Goal: Task Accomplishment & Management: Use online tool/utility

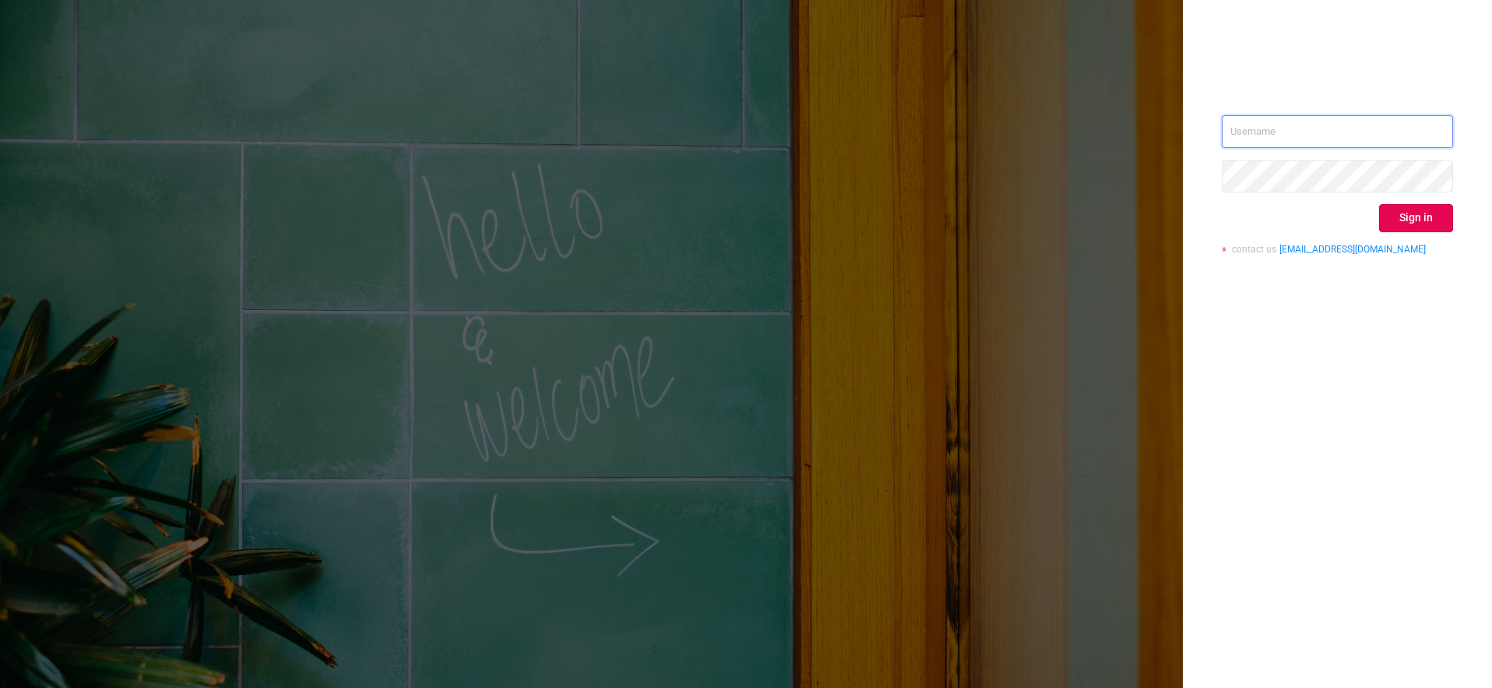
click at [1395, 137] on input "text" at bounding box center [1337, 131] width 231 height 33
type input "[EMAIL_ADDRESS][DOMAIN_NAME]"
click at [1399, 217] on button "Sign in" at bounding box center [1416, 218] width 74 height 28
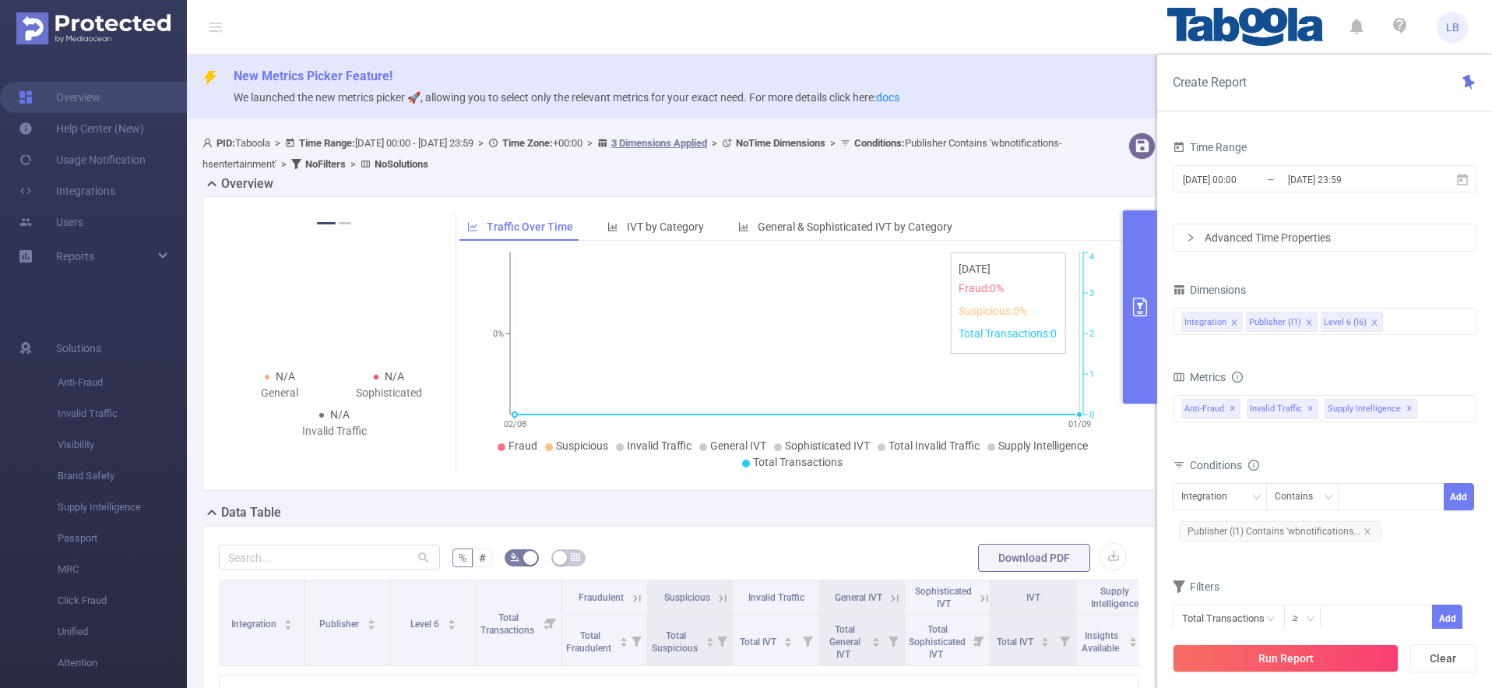
scroll to position [65, 0]
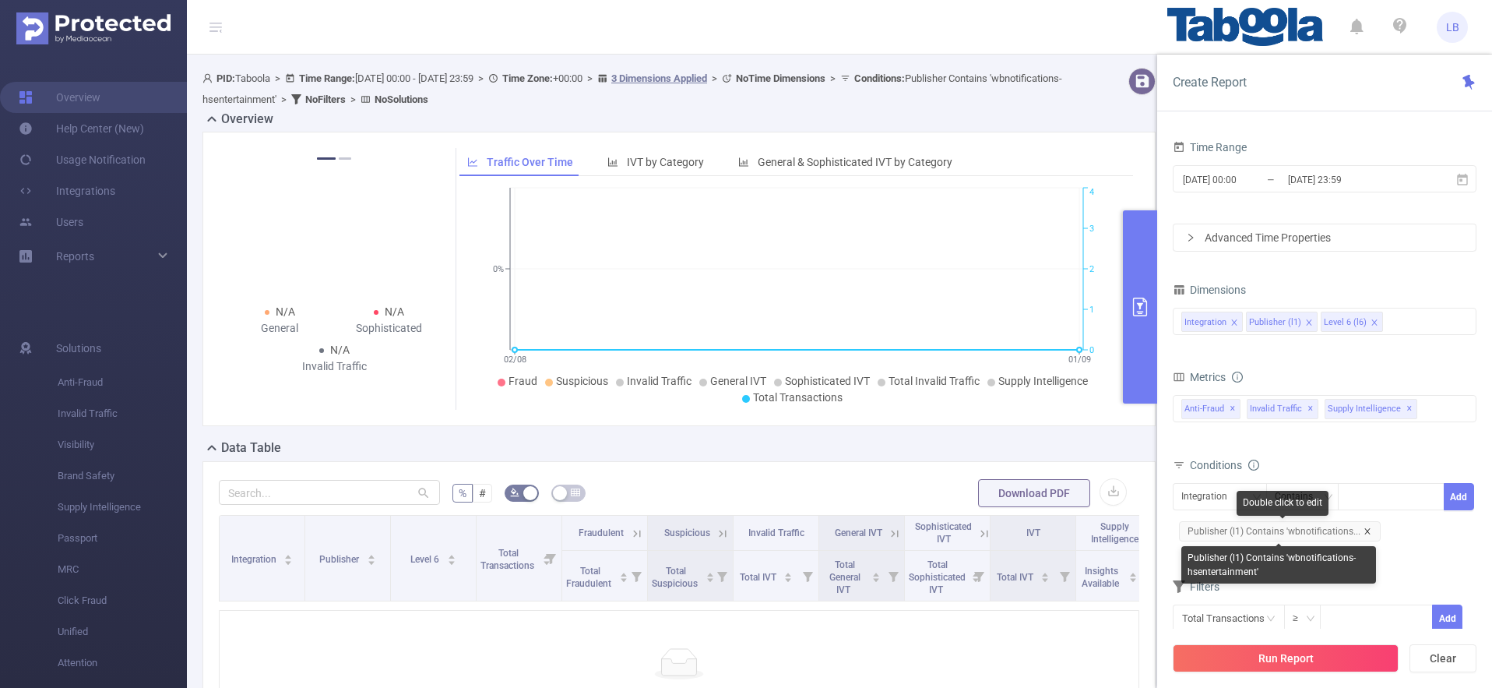
click at [1365, 530] on icon "icon: close" at bounding box center [1368, 531] width 8 height 8
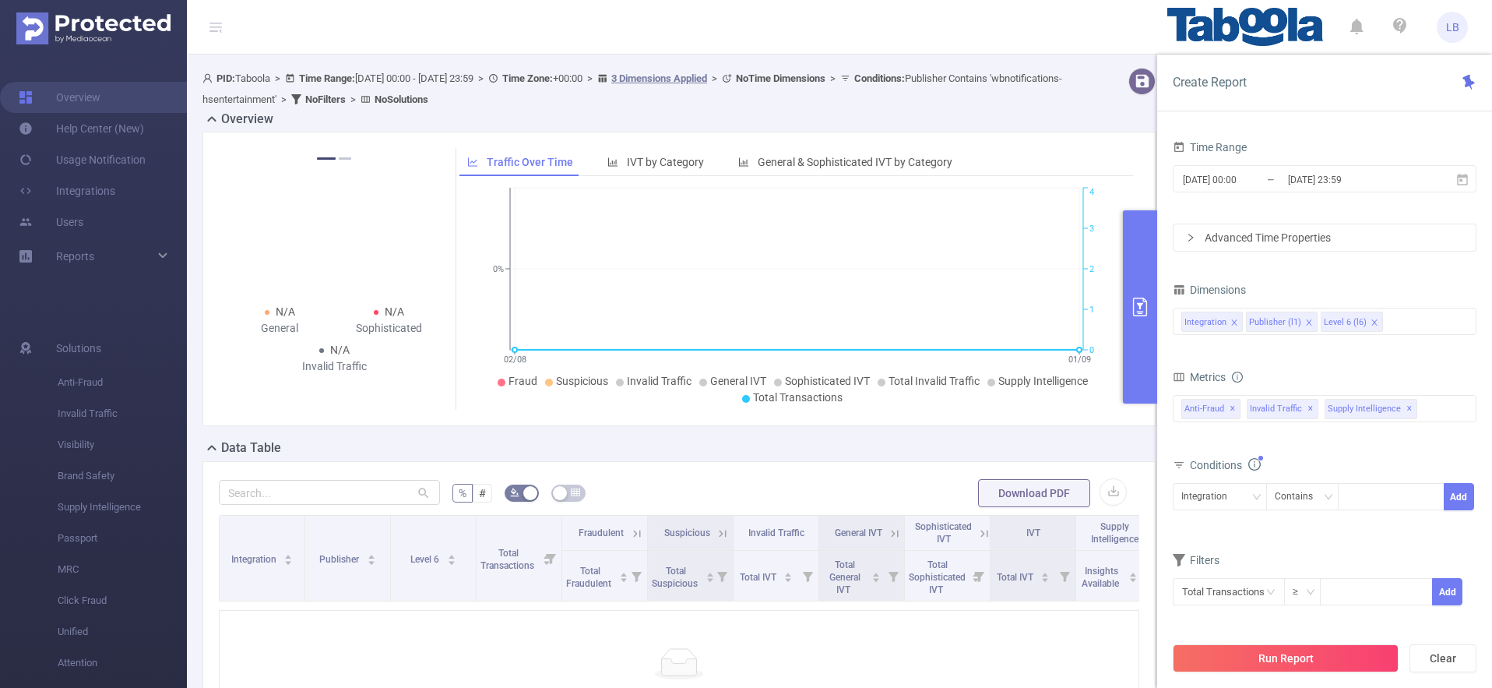
click at [1214, 512] on div "Integration Contains Add" at bounding box center [1325, 500] width 304 height 35
click at [1217, 500] on div "Integration" at bounding box center [1210, 497] width 57 height 26
click at [1242, 545] on li "Publisher (l1)" at bounding box center [1220, 553] width 94 height 25
click at [1360, 495] on div at bounding box center [1392, 497] width 90 height 26
paste input "intech-rpmasternet"
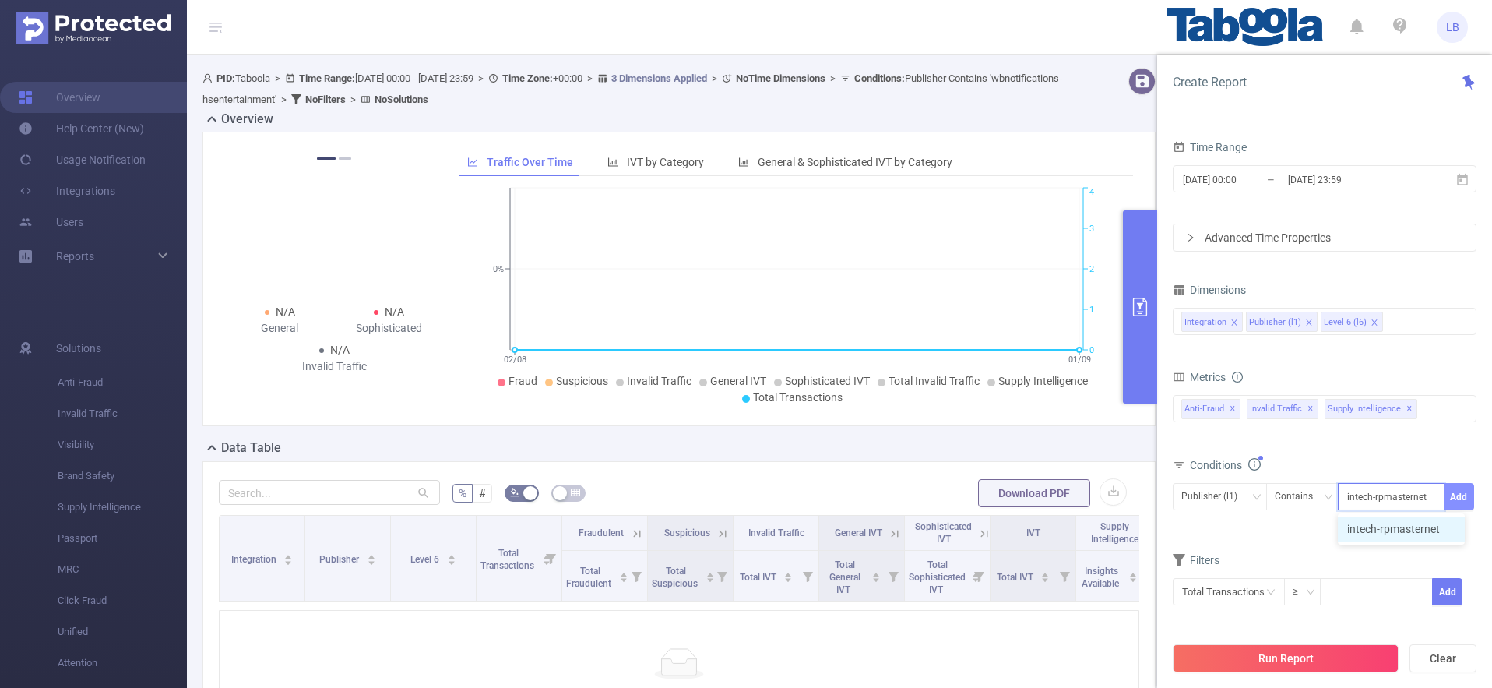
type input "intech-rpmasternet"
click at [1466, 502] on button "Add" at bounding box center [1459, 496] width 30 height 27
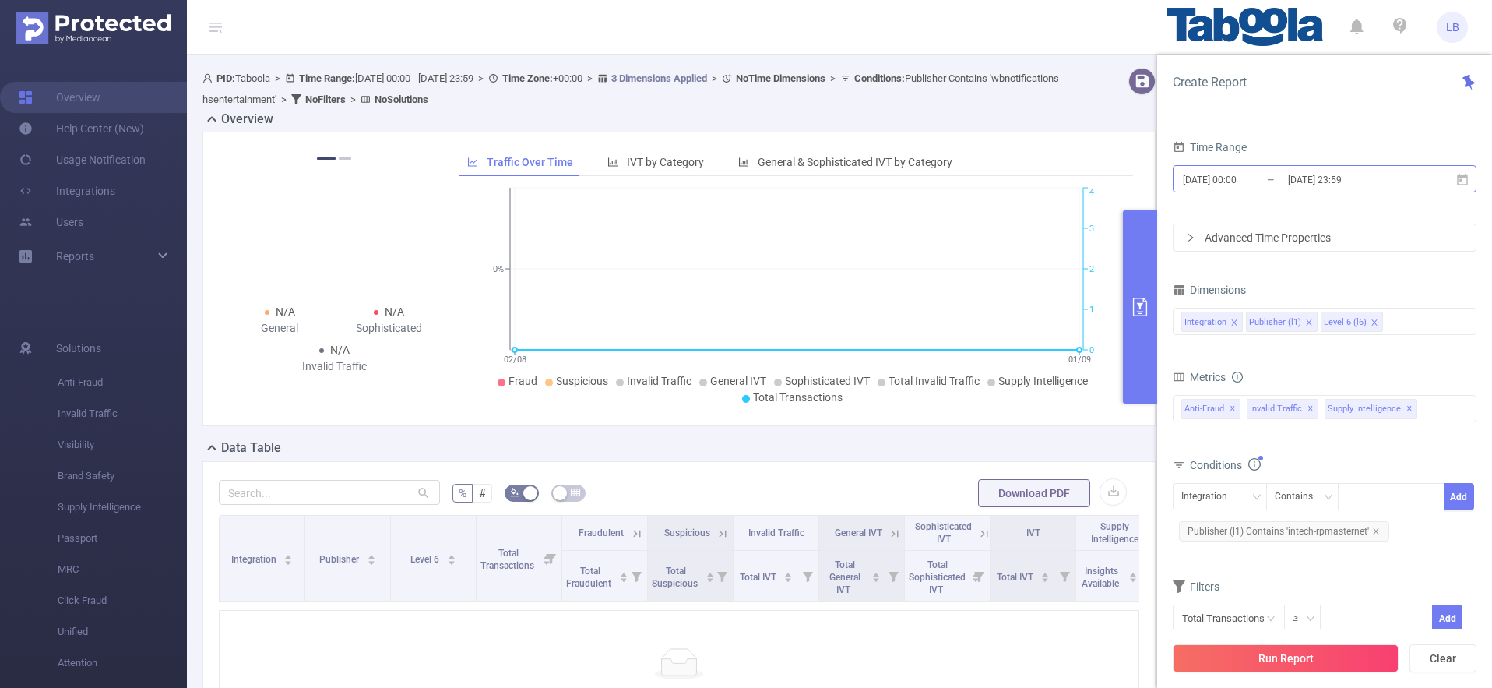
click at [1269, 178] on input "[DATE] 00:00" at bounding box center [1245, 179] width 126 height 21
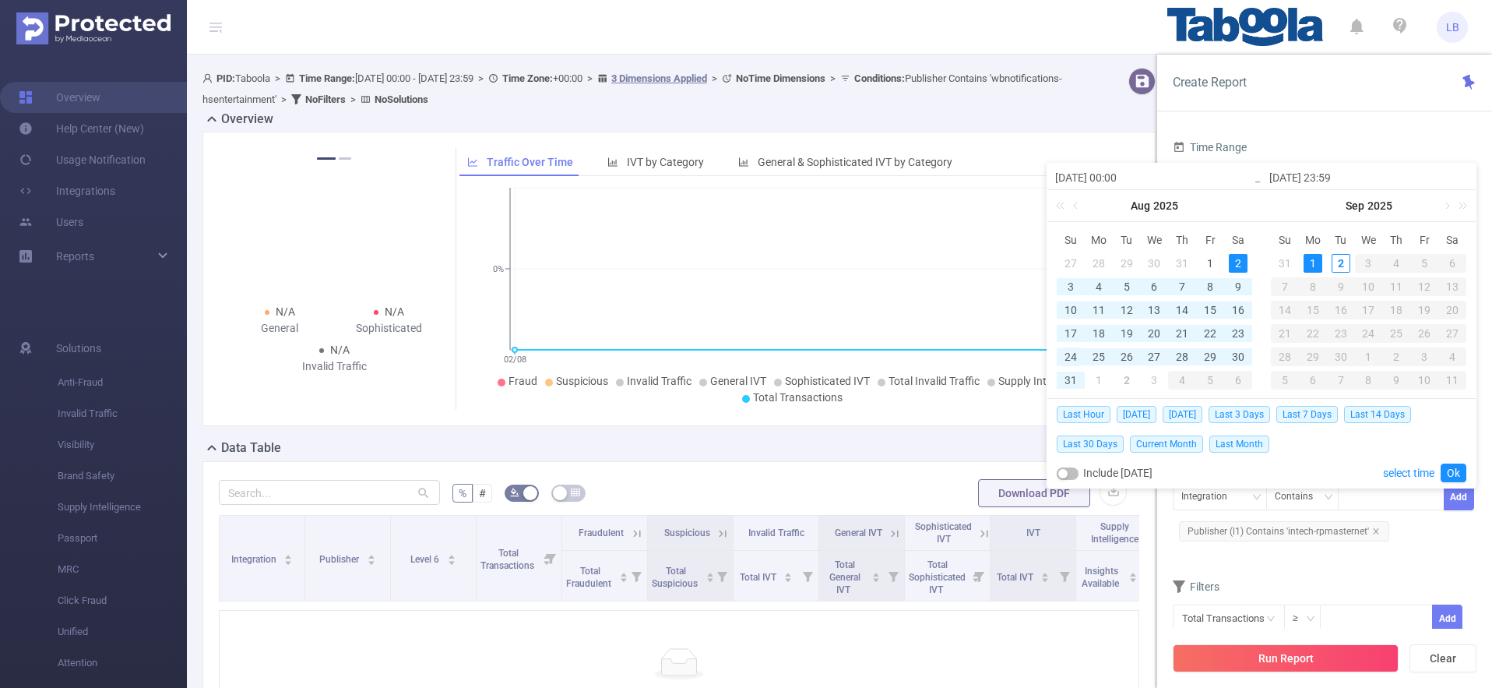
click at [1067, 358] on div "24" at bounding box center [1071, 356] width 19 height 19
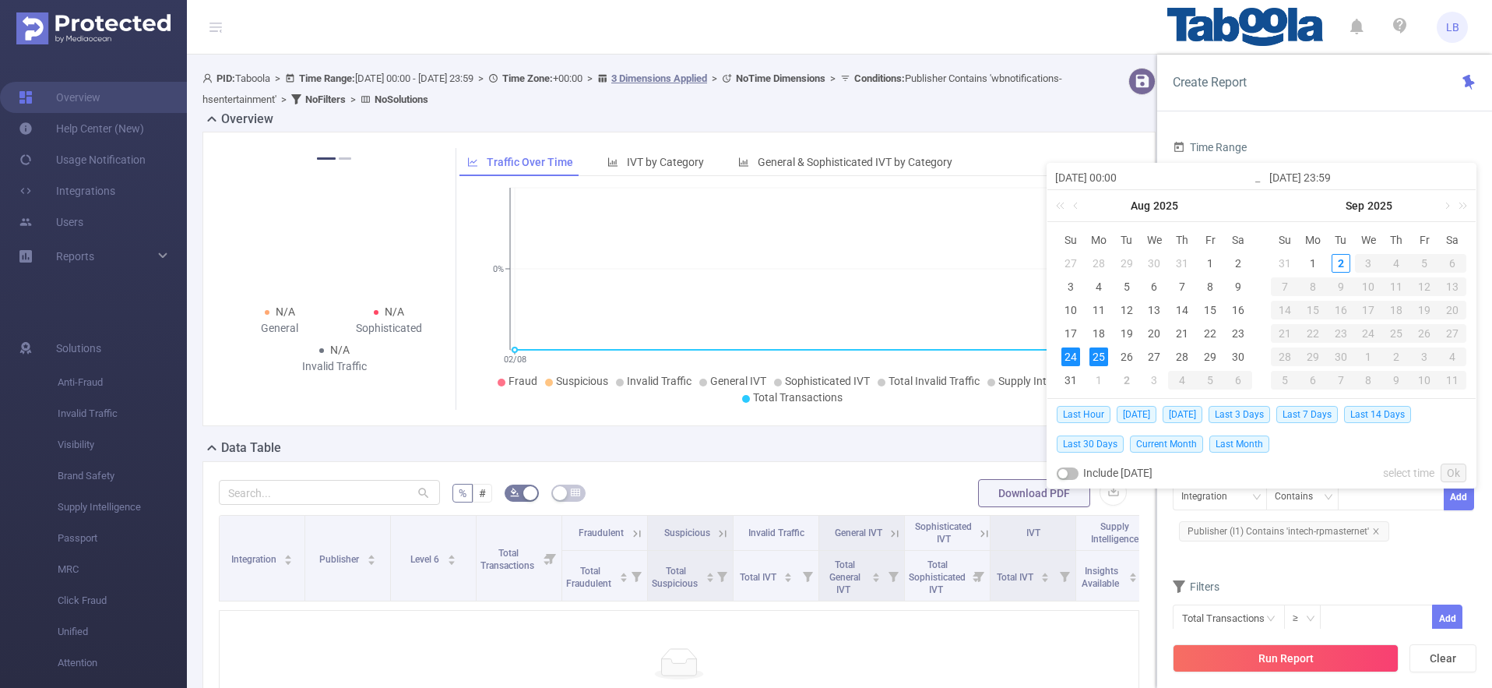
click at [1095, 354] on div "25" at bounding box center [1099, 356] width 19 height 19
type input "[DATE] 00:00"
type input "[DATE] 23:59"
type input "[DATE] 00:00"
type input "[DATE] 23:59"
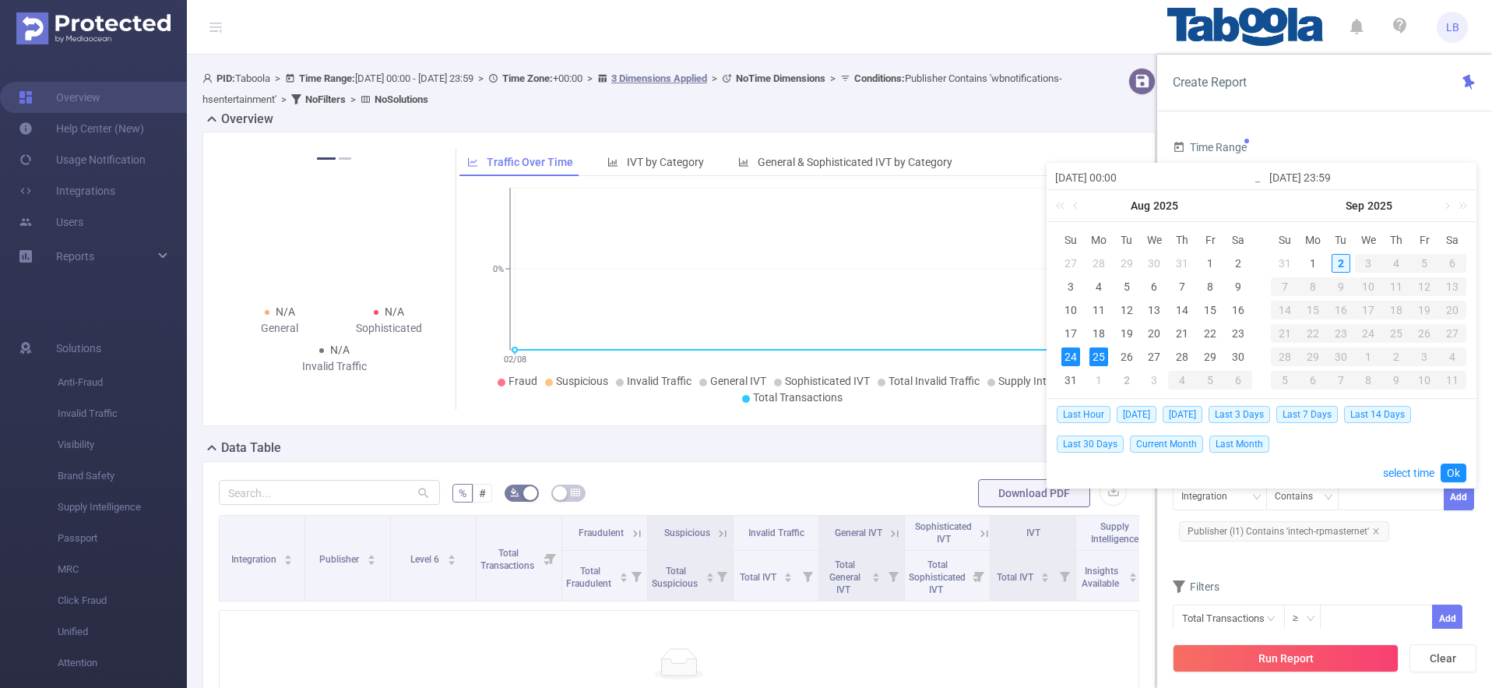
click at [1344, 265] on div "2" at bounding box center [1341, 263] width 19 height 19
drag, startPoint x: 1094, startPoint y: 353, endPoint x: 1120, endPoint y: 351, distance: 25.8
click at [1094, 353] on div "25" at bounding box center [1099, 356] width 19 height 19
type input "[DATE] 00:00"
type input "[DATE] 23:59"
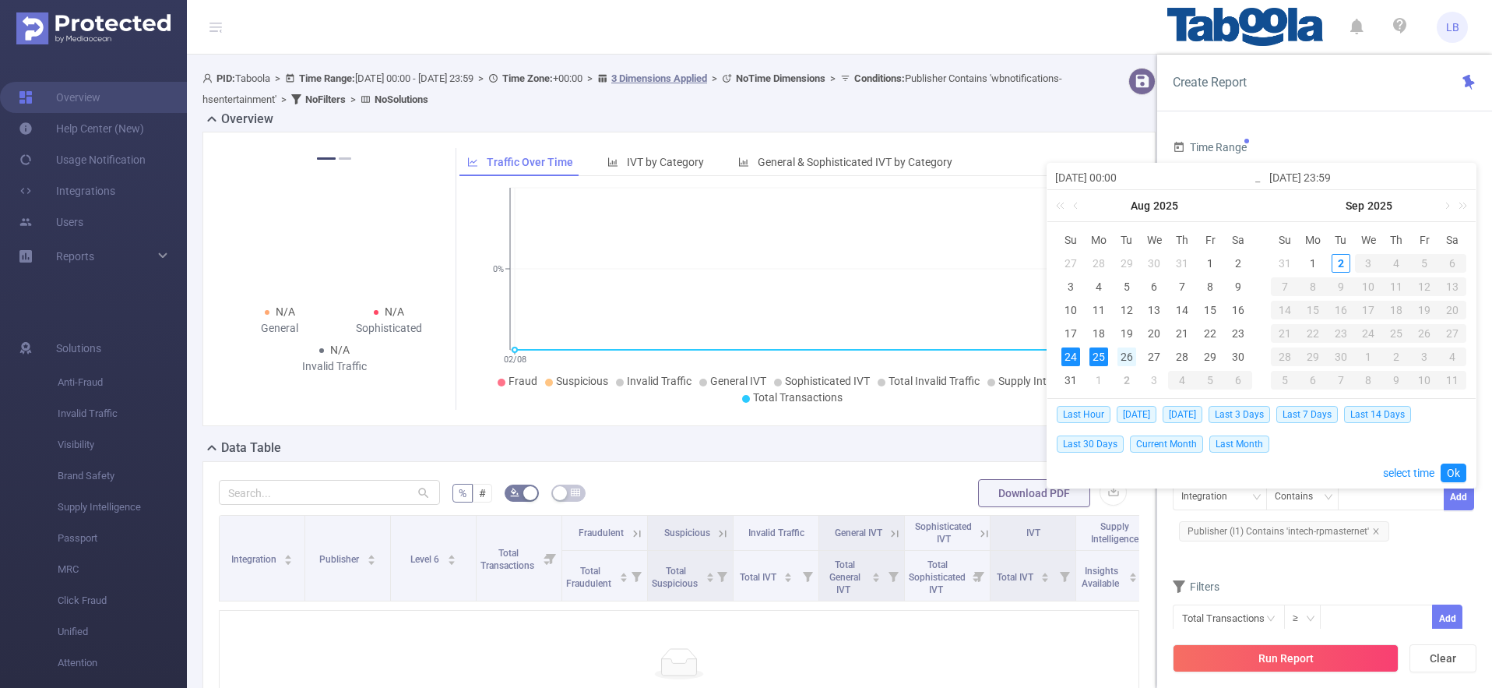
type input "[DATE] 00:00"
type input "[DATE] 23:59"
click at [1456, 467] on link "Ok" at bounding box center [1454, 472] width 26 height 19
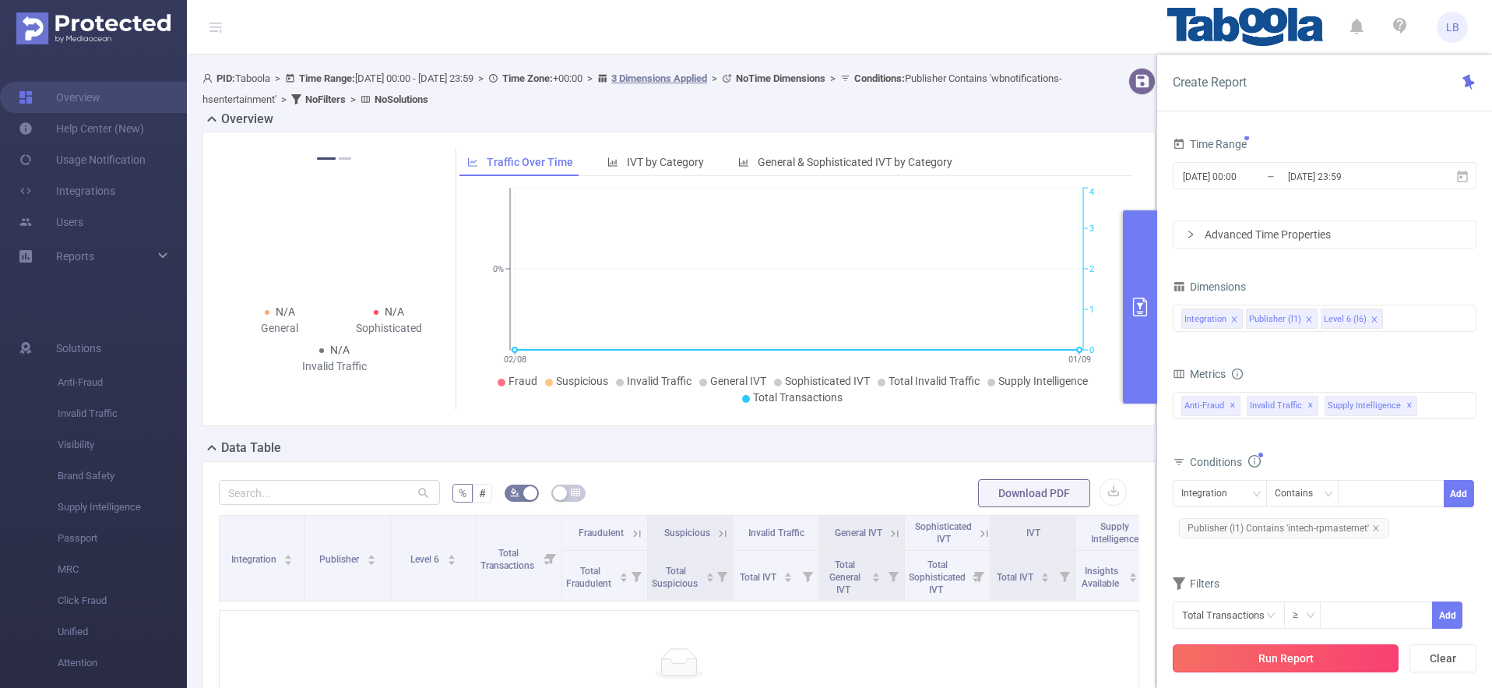
click at [1320, 654] on button "Run Report" at bounding box center [1286, 658] width 226 height 28
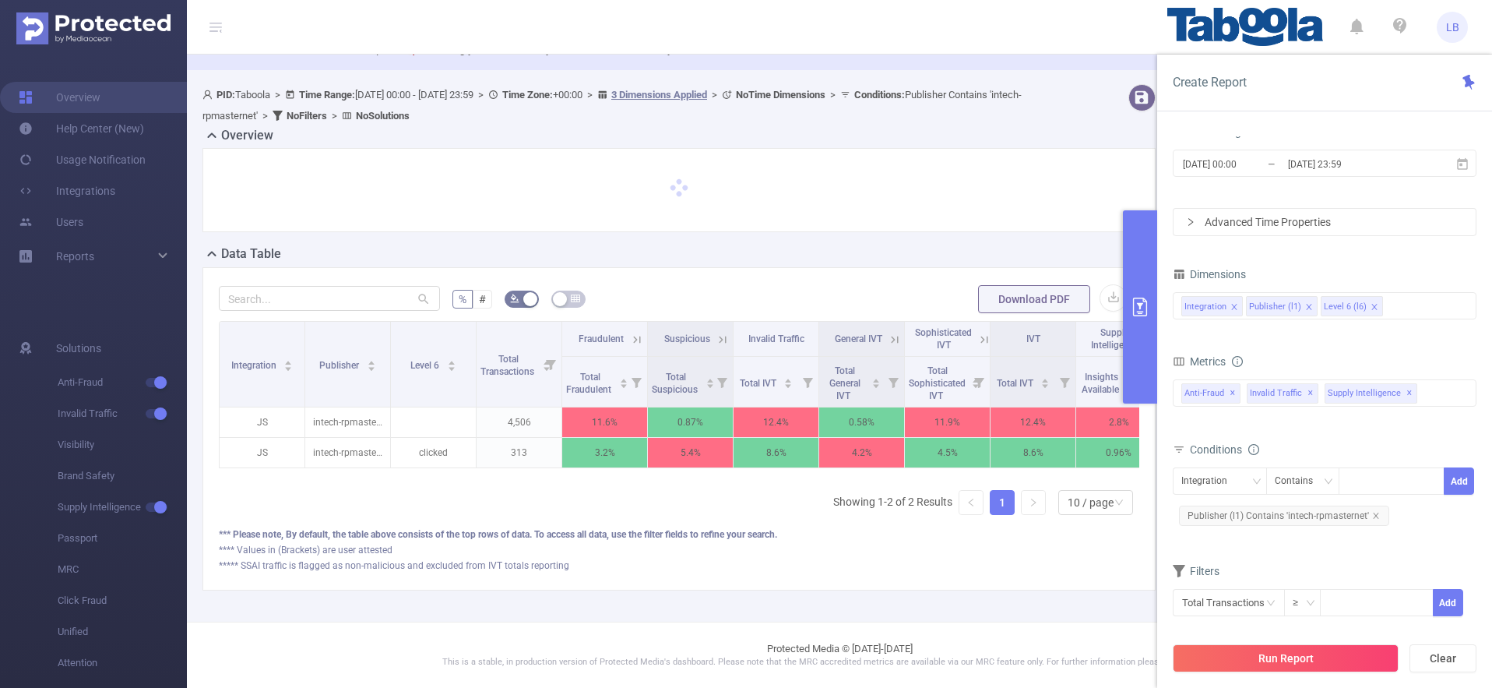
scroll to position [65, 0]
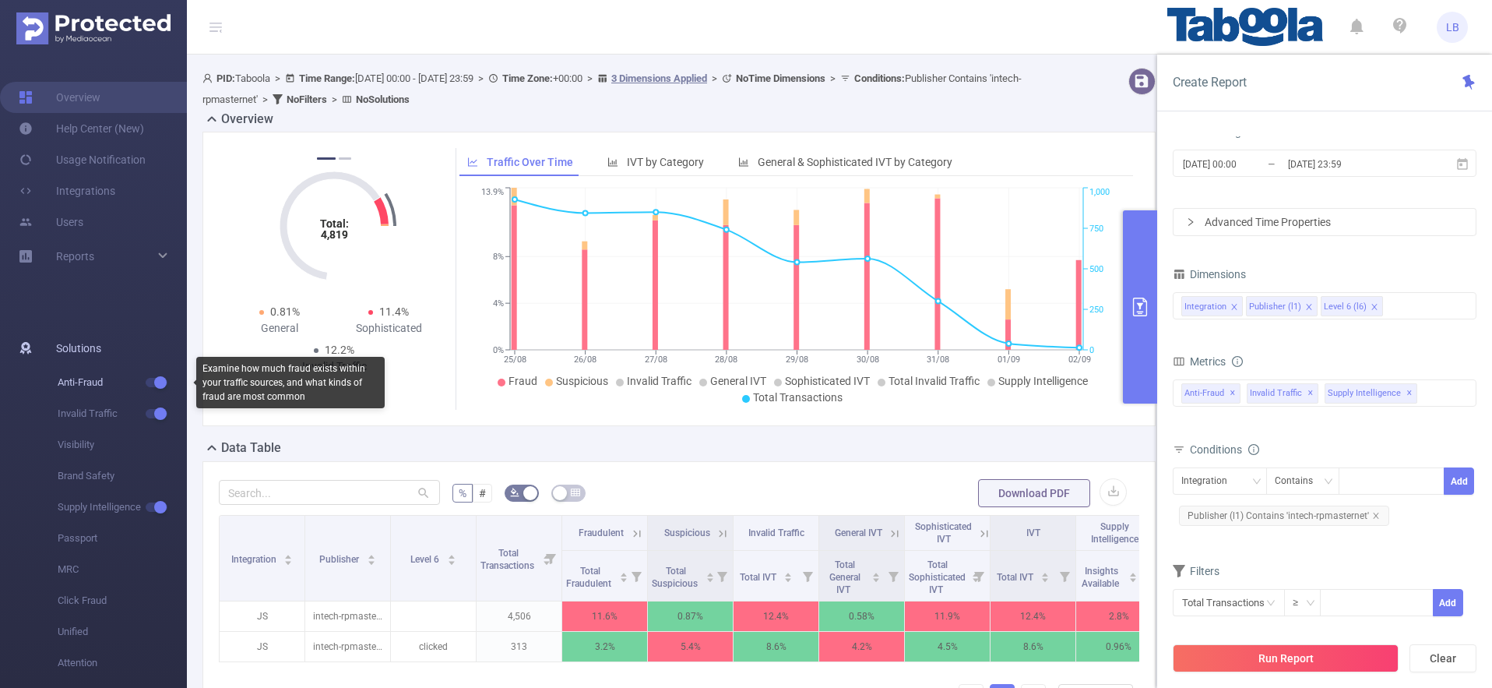
click at [158, 386] on button "button" at bounding box center [157, 382] width 22 height 9
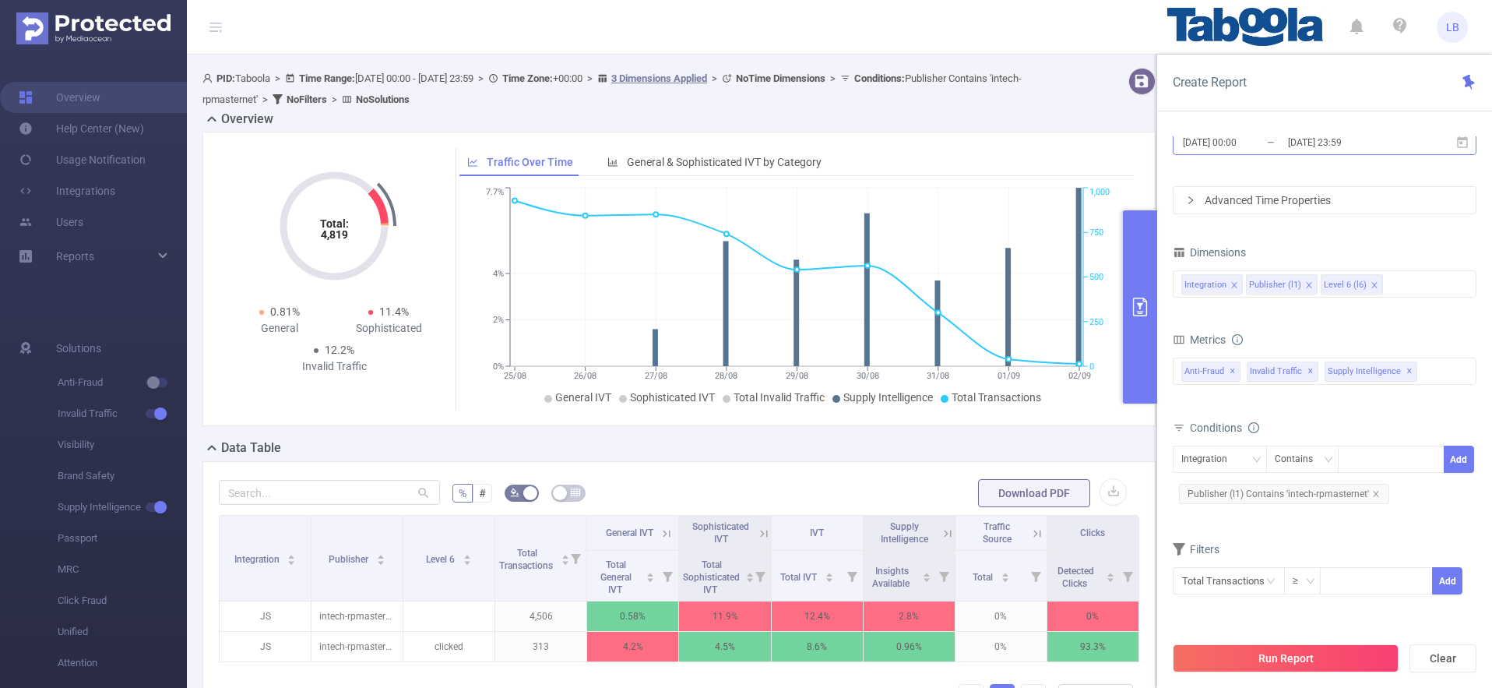
click at [1235, 143] on input "[DATE] 00:00" at bounding box center [1245, 142] width 126 height 21
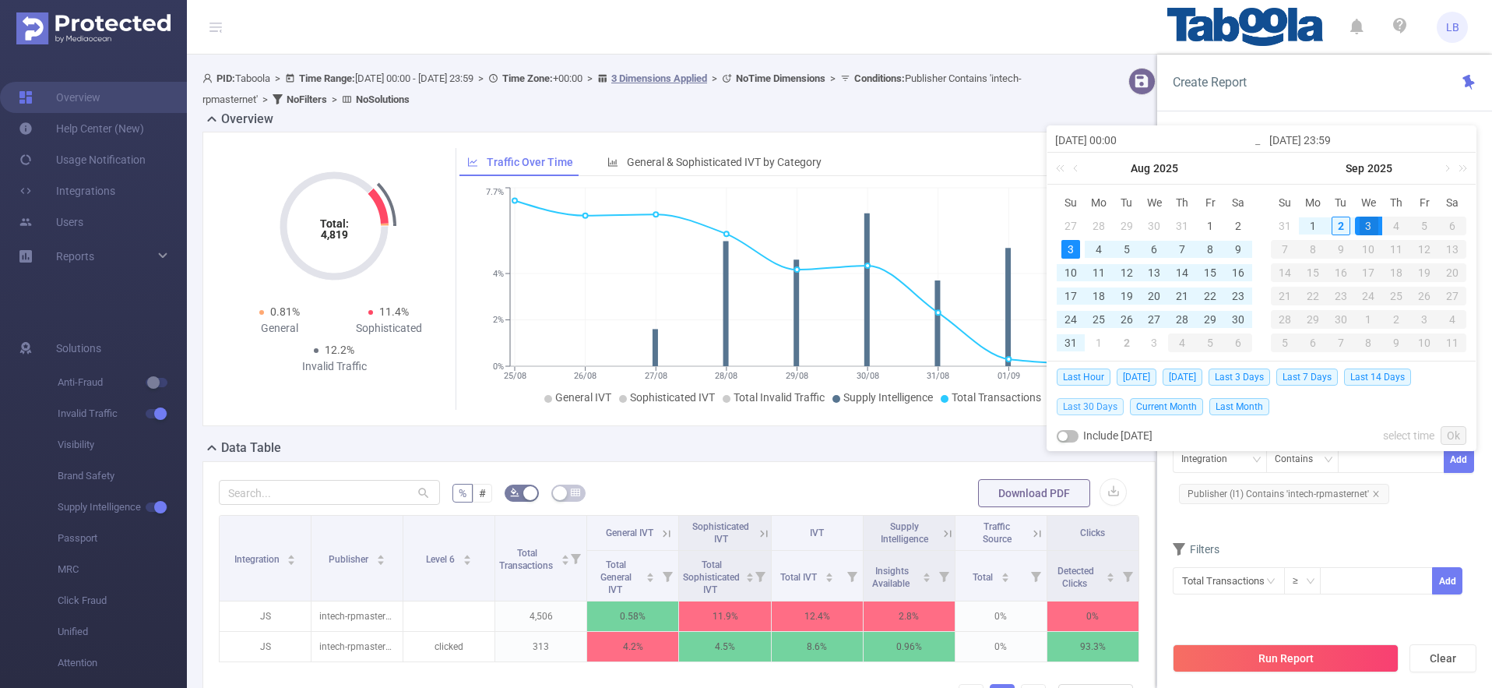
click at [1091, 401] on span "Last 30 Days" at bounding box center [1090, 406] width 67 height 17
type input "[DATE] 00:00"
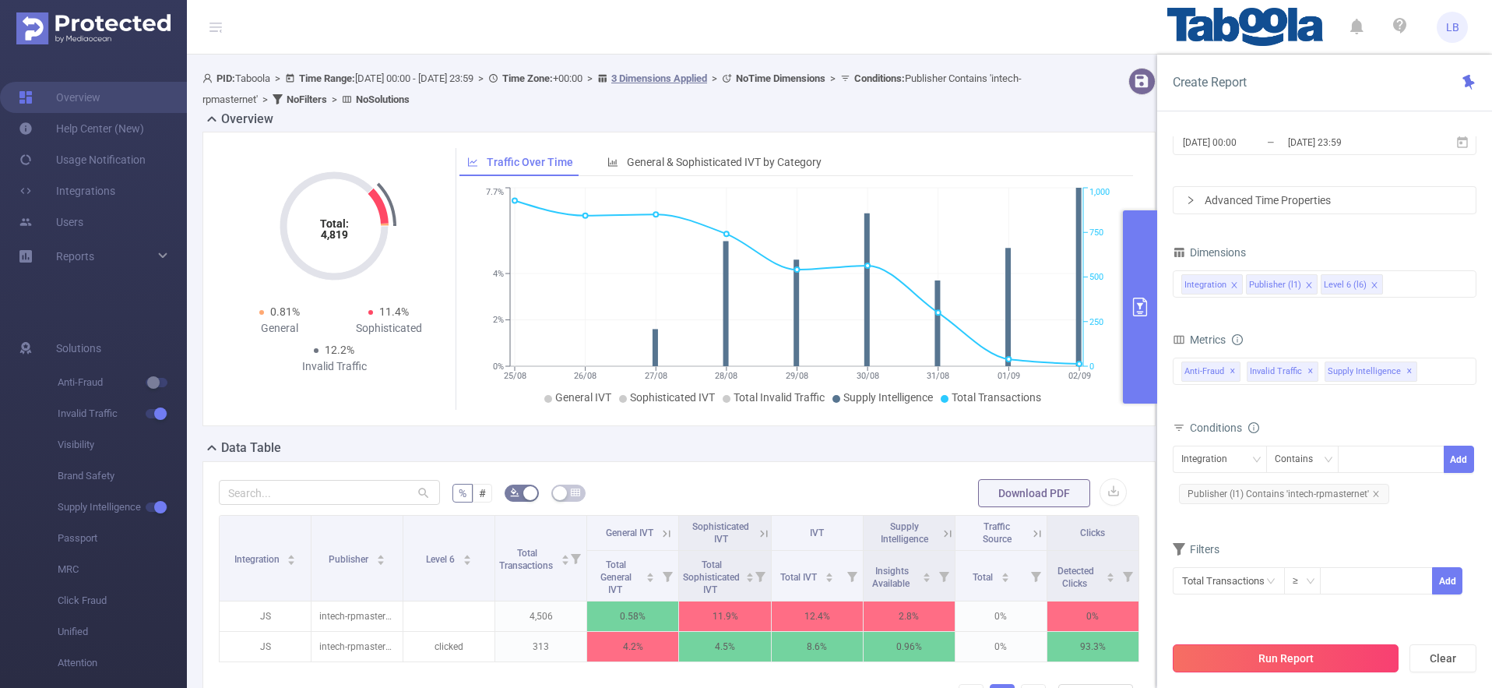
click at [1341, 660] on button "Run Report" at bounding box center [1286, 658] width 226 height 28
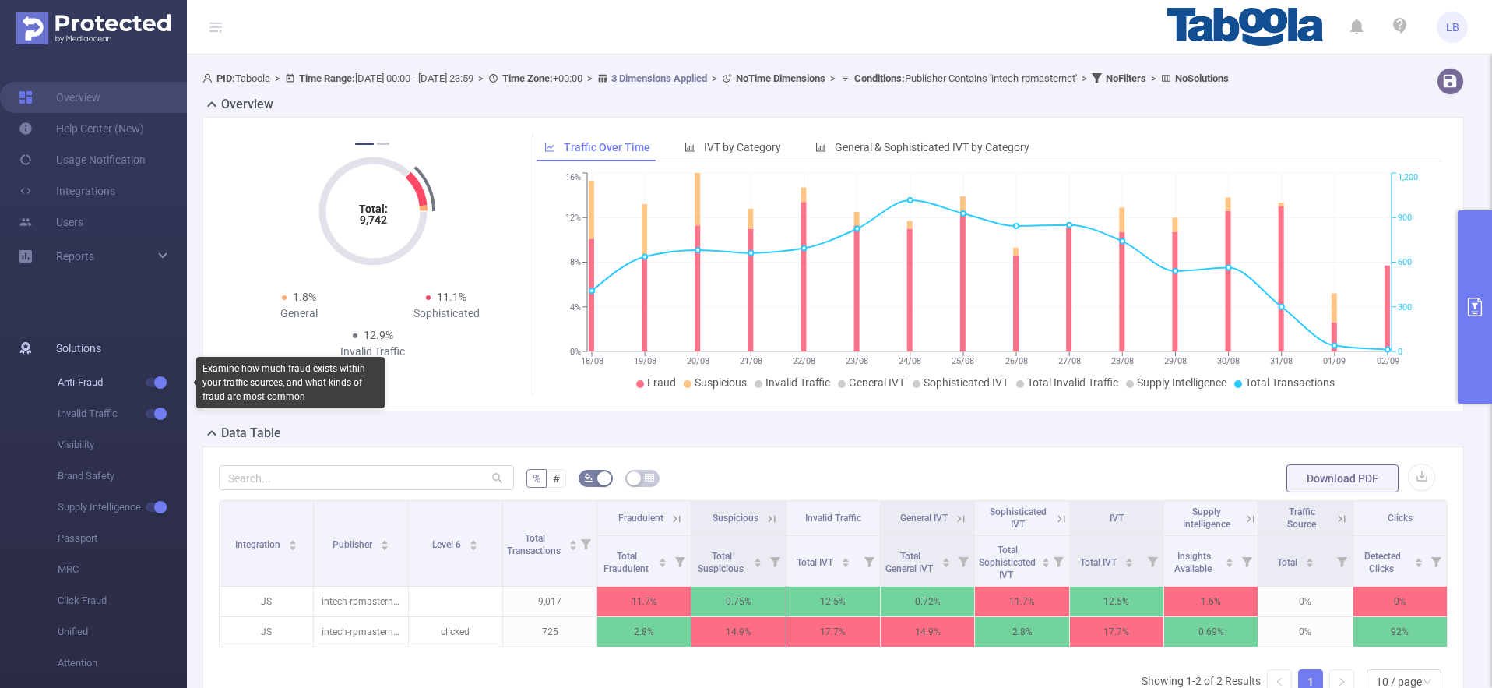
click at [160, 389] on span "Anti-Fraud" at bounding box center [122, 382] width 129 height 31
click at [160, 382] on button "button" at bounding box center [157, 382] width 22 height 9
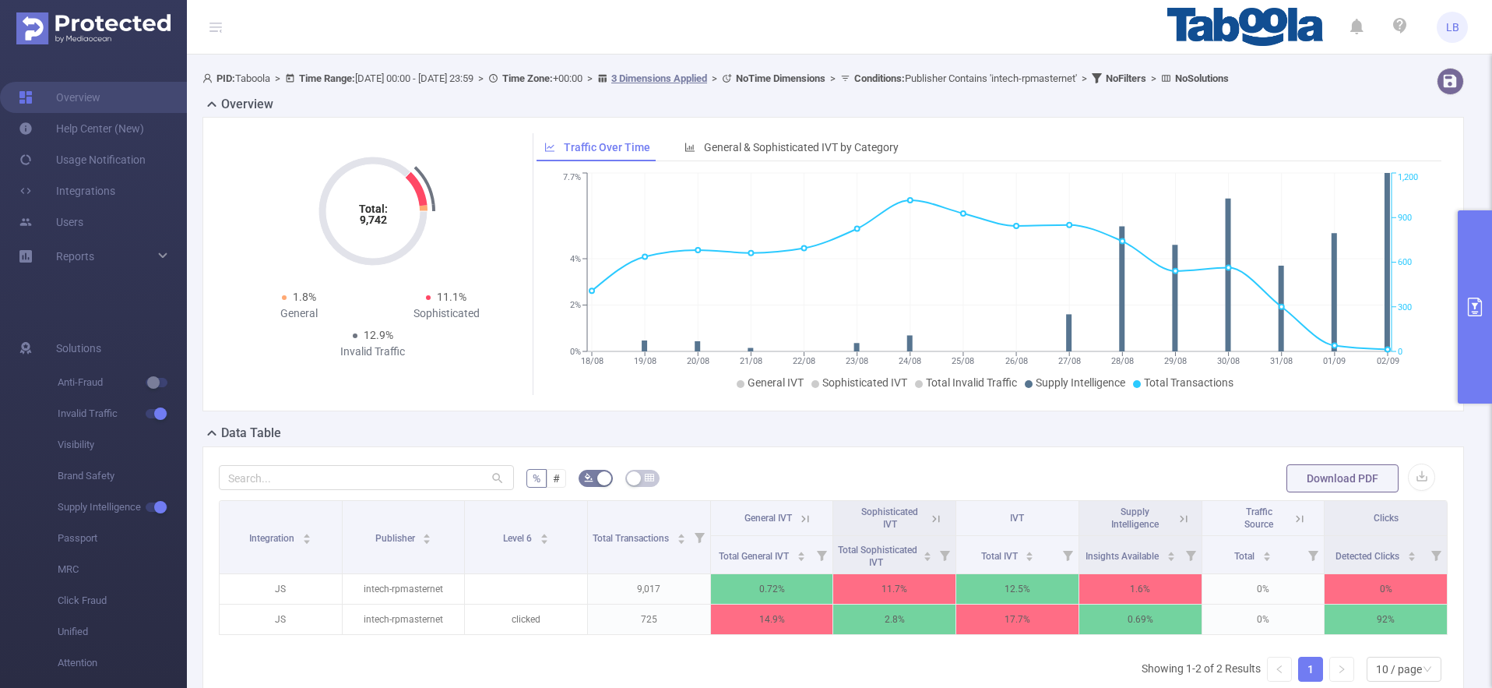
click at [926, 515] on icon at bounding box center [934, 518] width 19 height 16
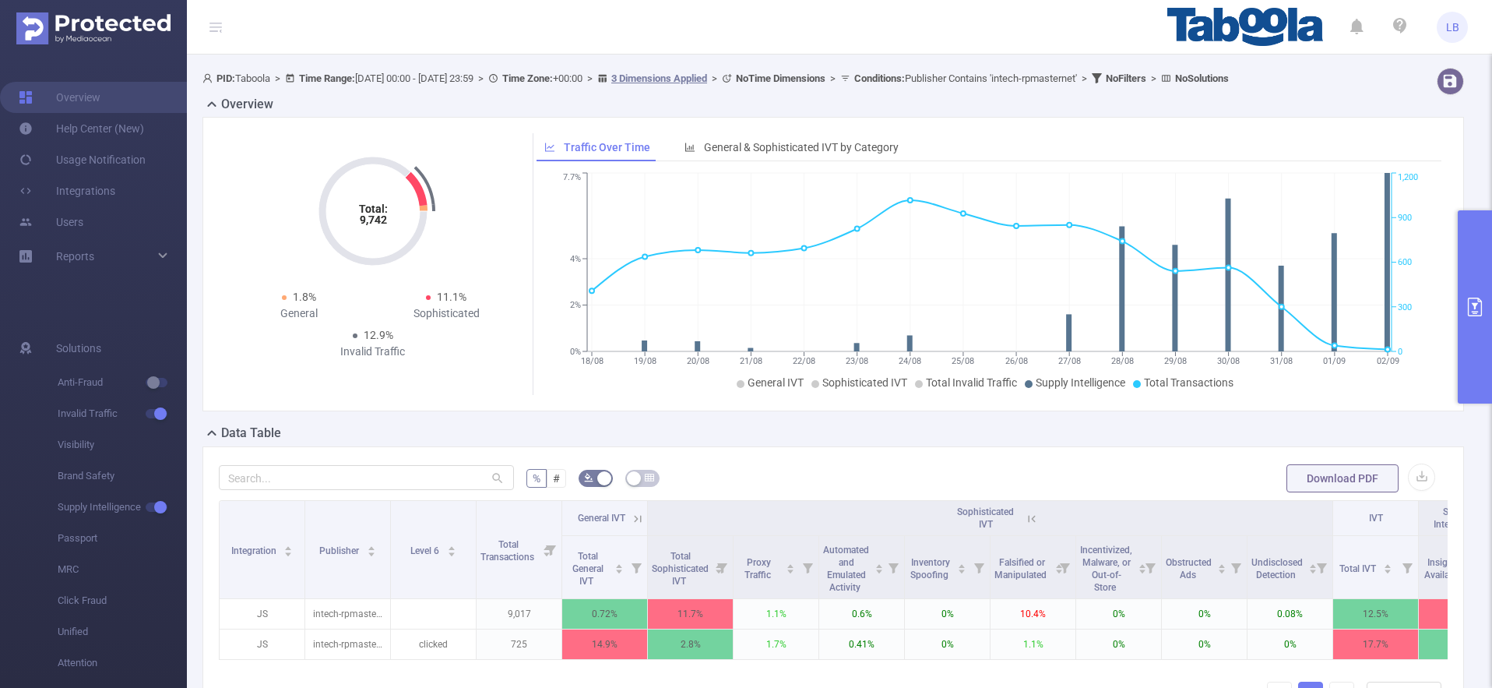
click at [1022, 513] on icon at bounding box center [1029, 518] width 19 height 16
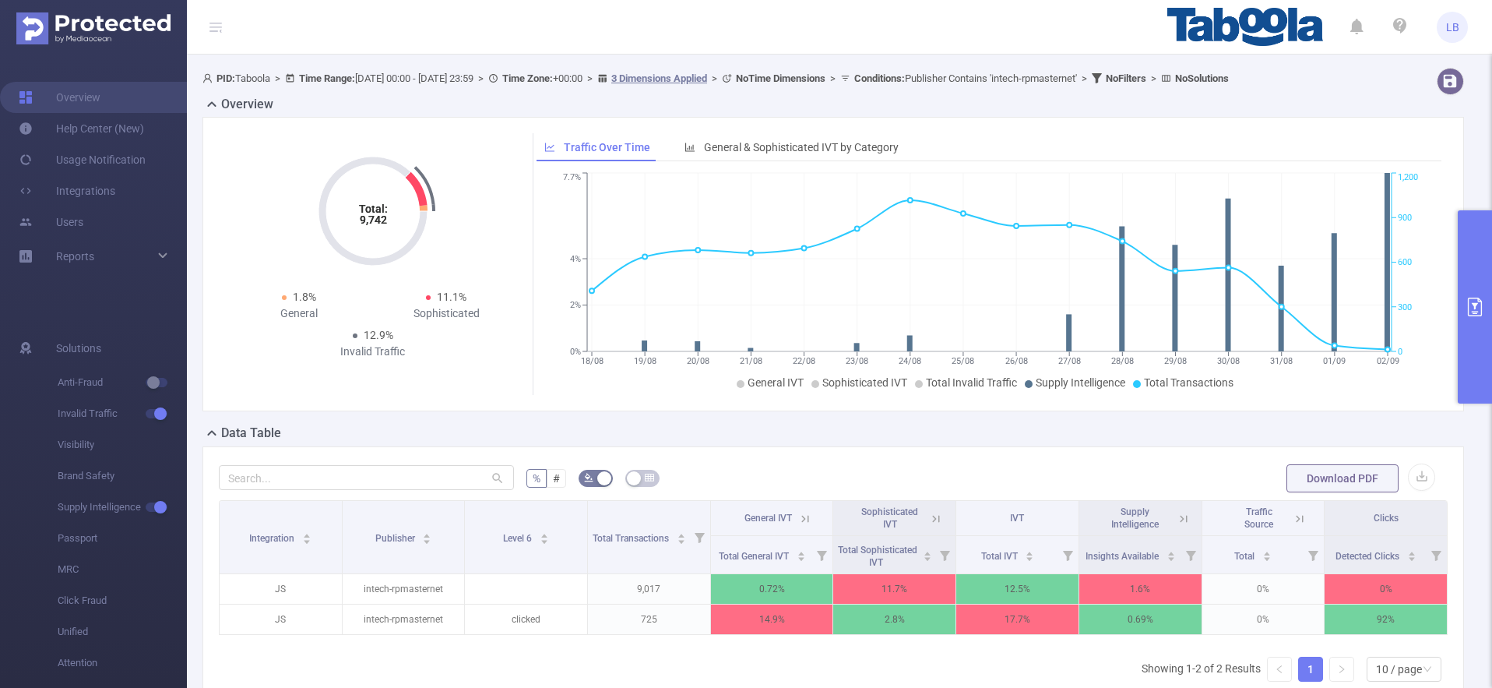
click at [798, 514] on icon at bounding box center [805, 519] width 14 height 14
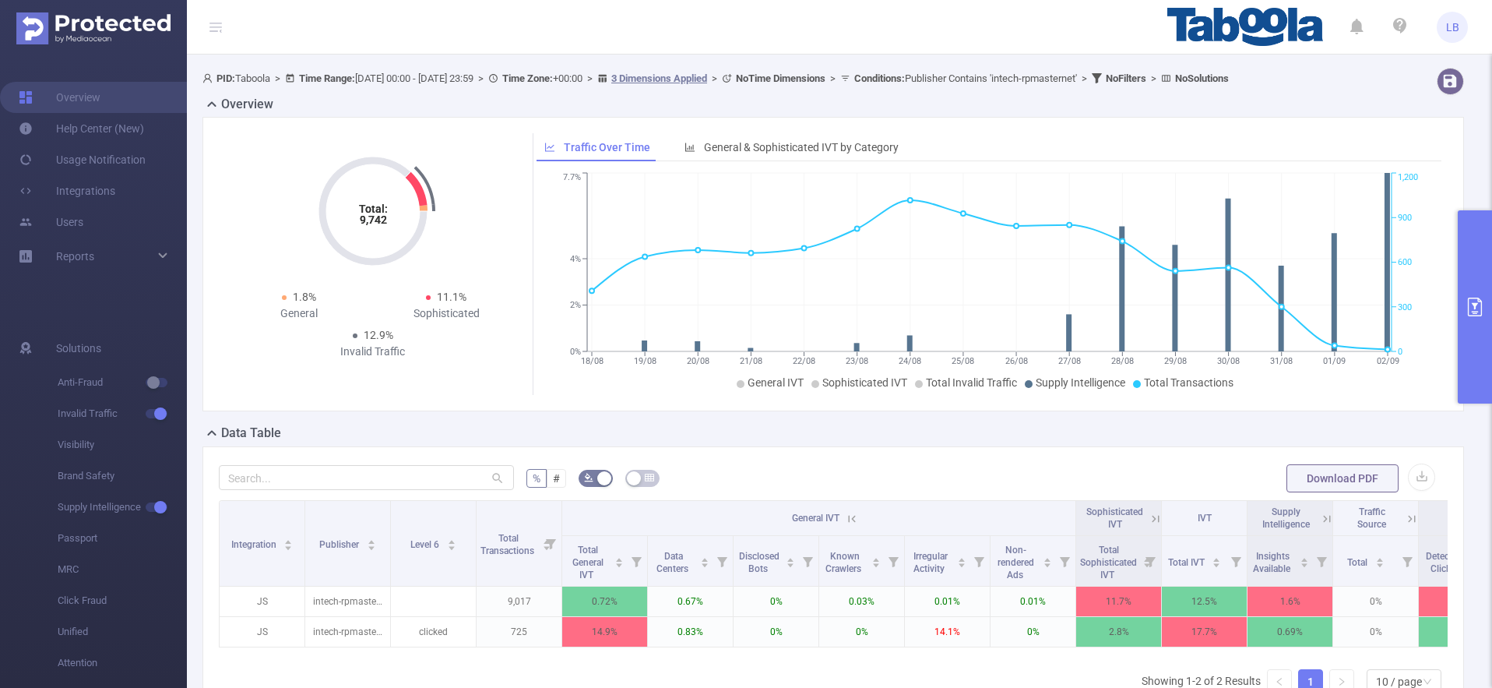
click at [856, 522] on icon at bounding box center [852, 519] width 14 height 14
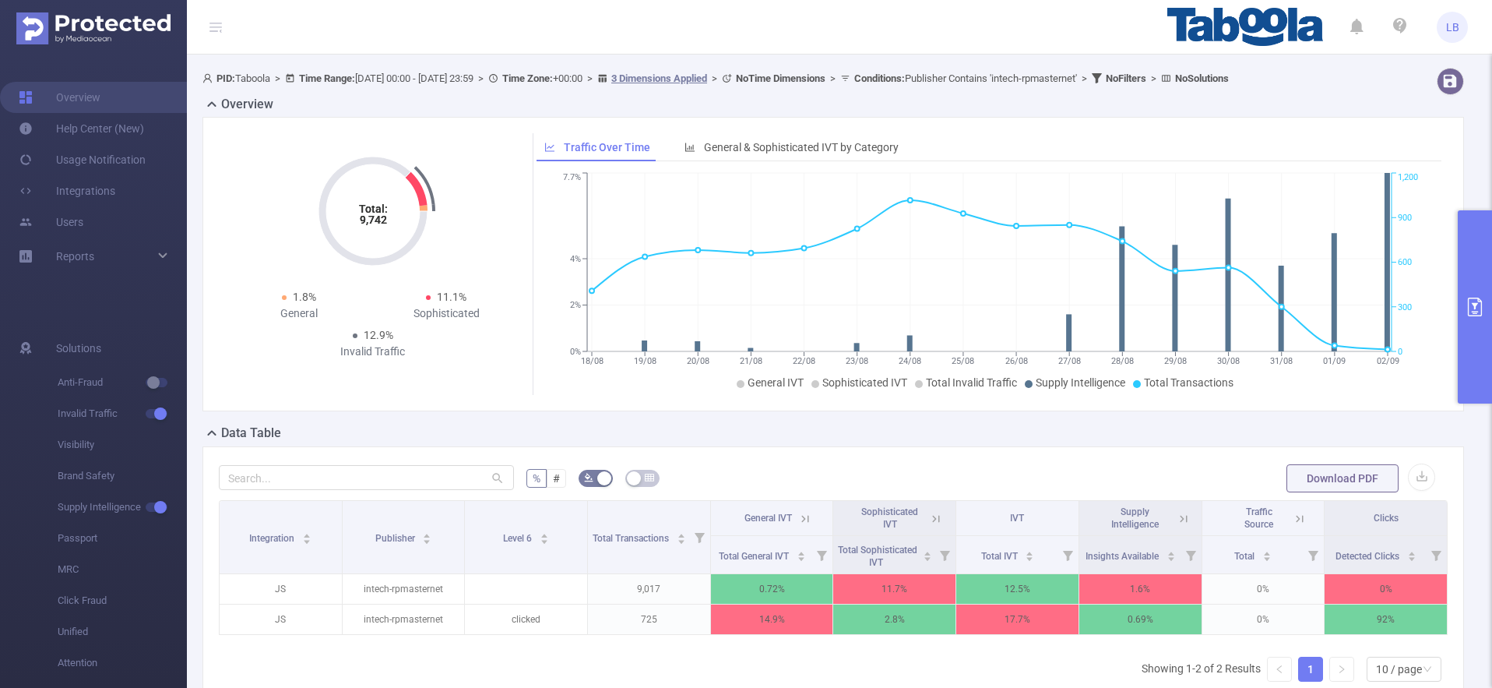
click at [1482, 301] on icon "primary" at bounding box center [1475, 307] width 14 height 19
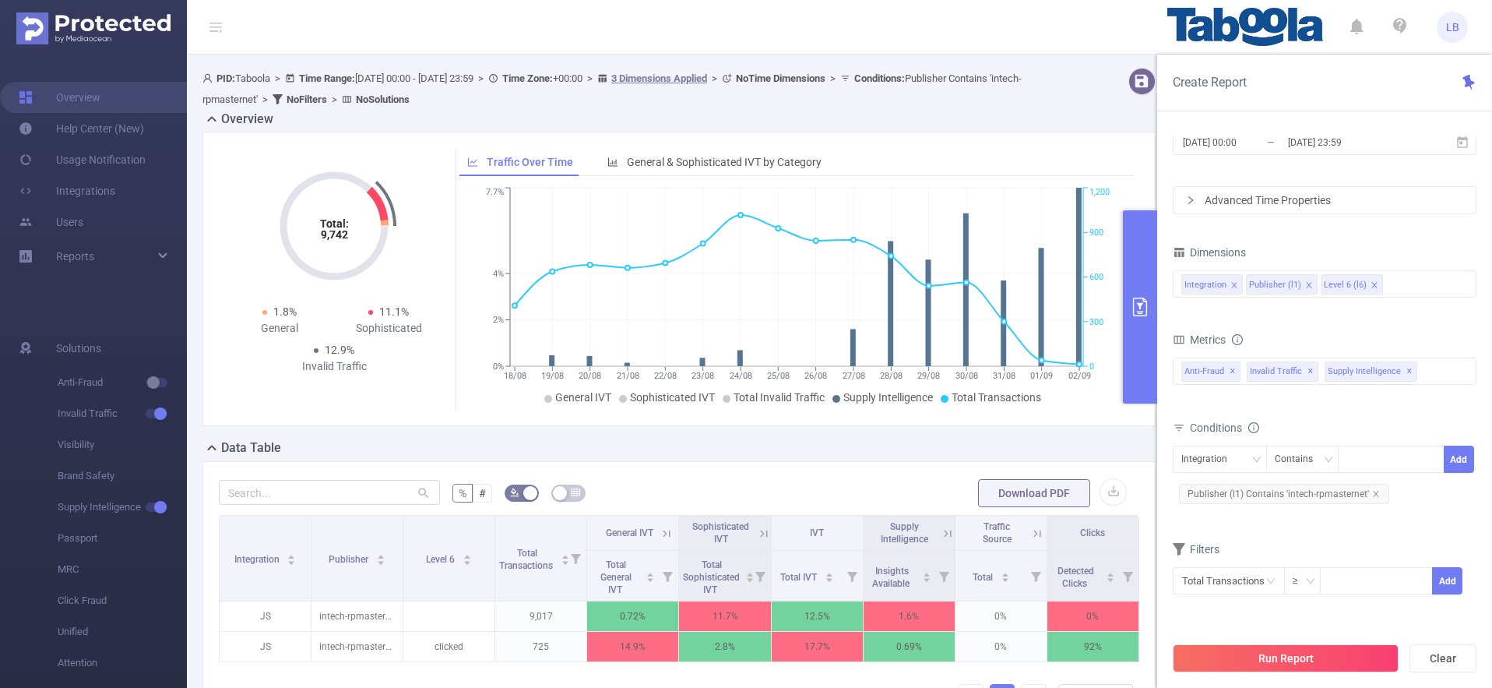
click at [449, 428] on div "Total: 9,742 Total: 9,742 1.8% General 11.1% Sophisticated 12.9% Invalid Traffi…" at bounding box center [679, 285] width 966 height 307
click at [1374, 494] on icon "icon: close" at bounding box center [1375, 493] width 5 height 5
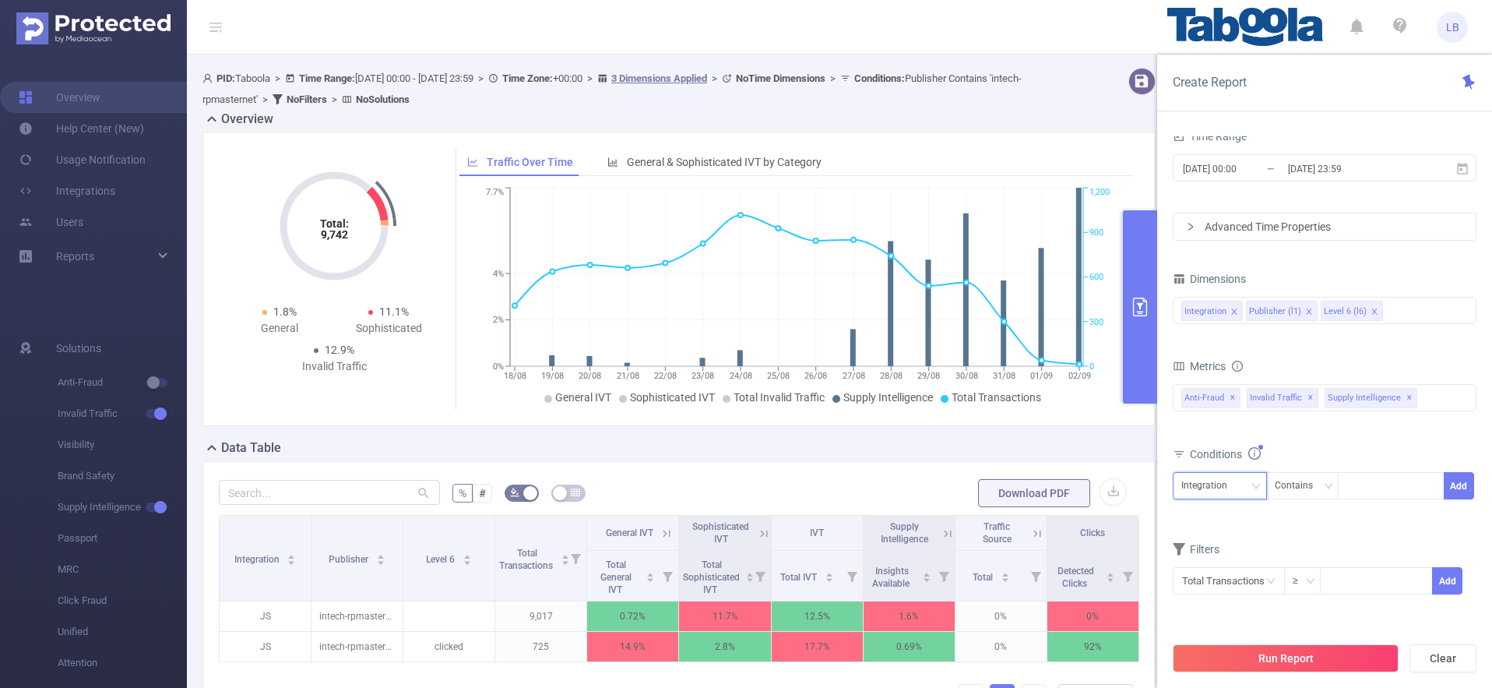
click at [1252, 486] on icon "icon: down" at bounding box center [1256, 485] width 9 height 9
drag, startPoint x: 1239, startPoint y: 535, endPoint x: 1310, endPoint y: 515, distance: 73.7
click at [1239, 535] on li "Publisher (l1)" at bounding box center [1220, 542] width 94 height 25
click at [1415, 485] on div at bounding box center [1392, 486] width 90 height 26
paste input "tipszeitungscpush"
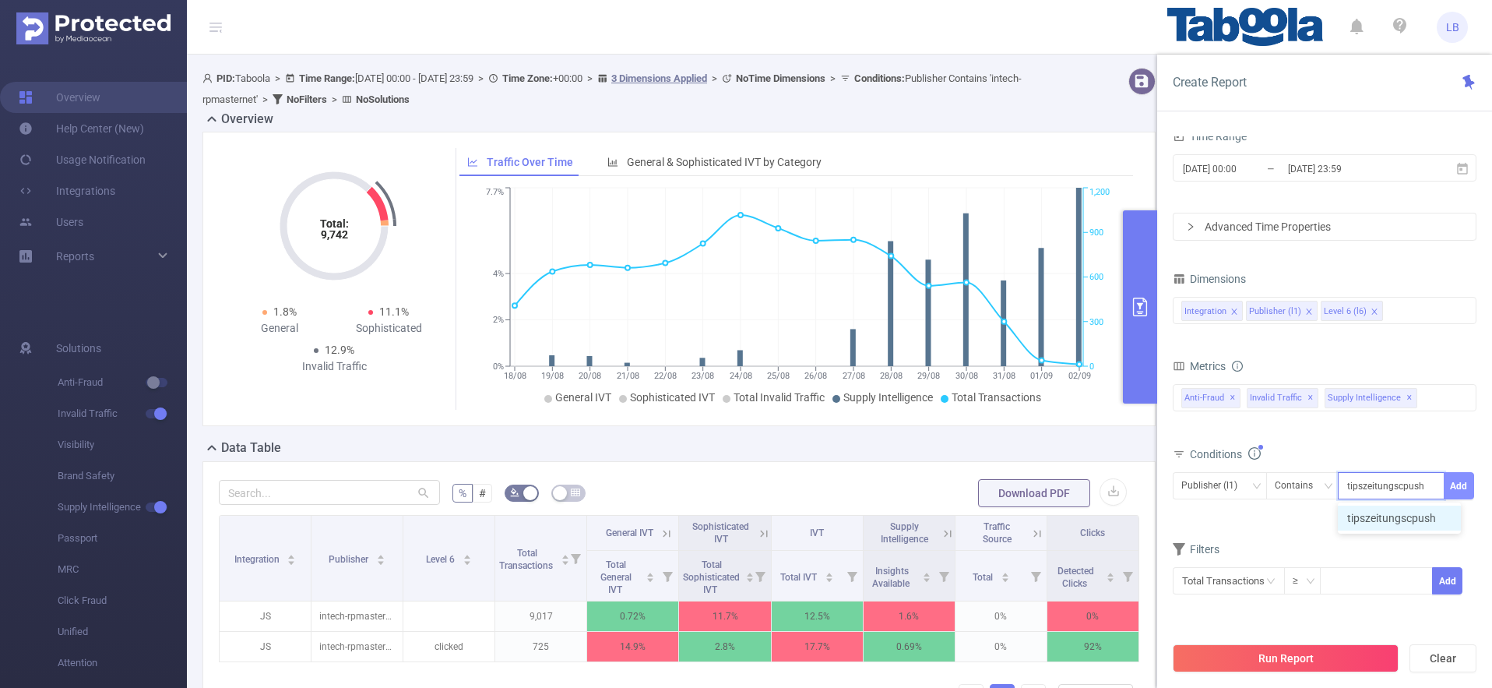
type input "tipszeitungscpush"
click at [1460, 484] on button "Add" at bounding box center [1459, 485] width 30 height 27
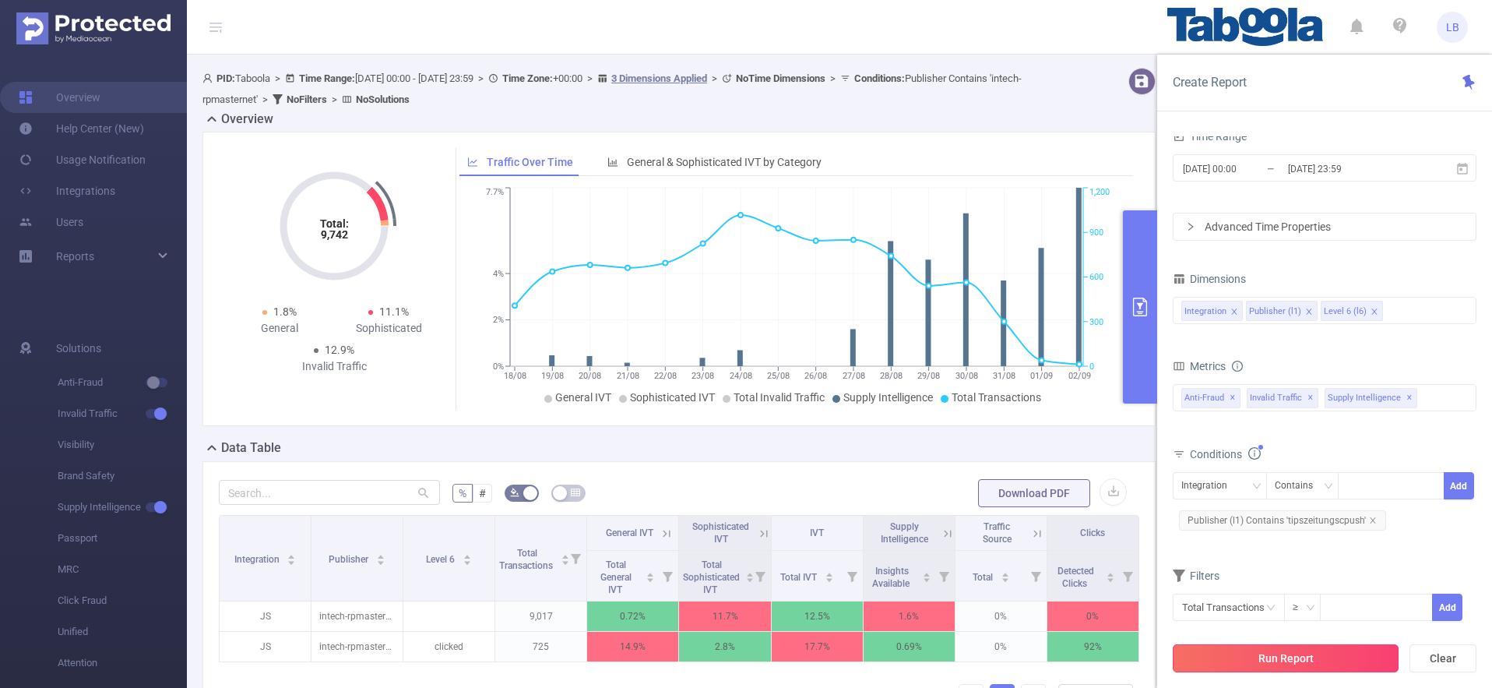
click at [1334, 654] on button "Run Report" at bounding box center [1286, 658] width 226 height 28
